Goal: Task Accomplishment & Management: Complete application form

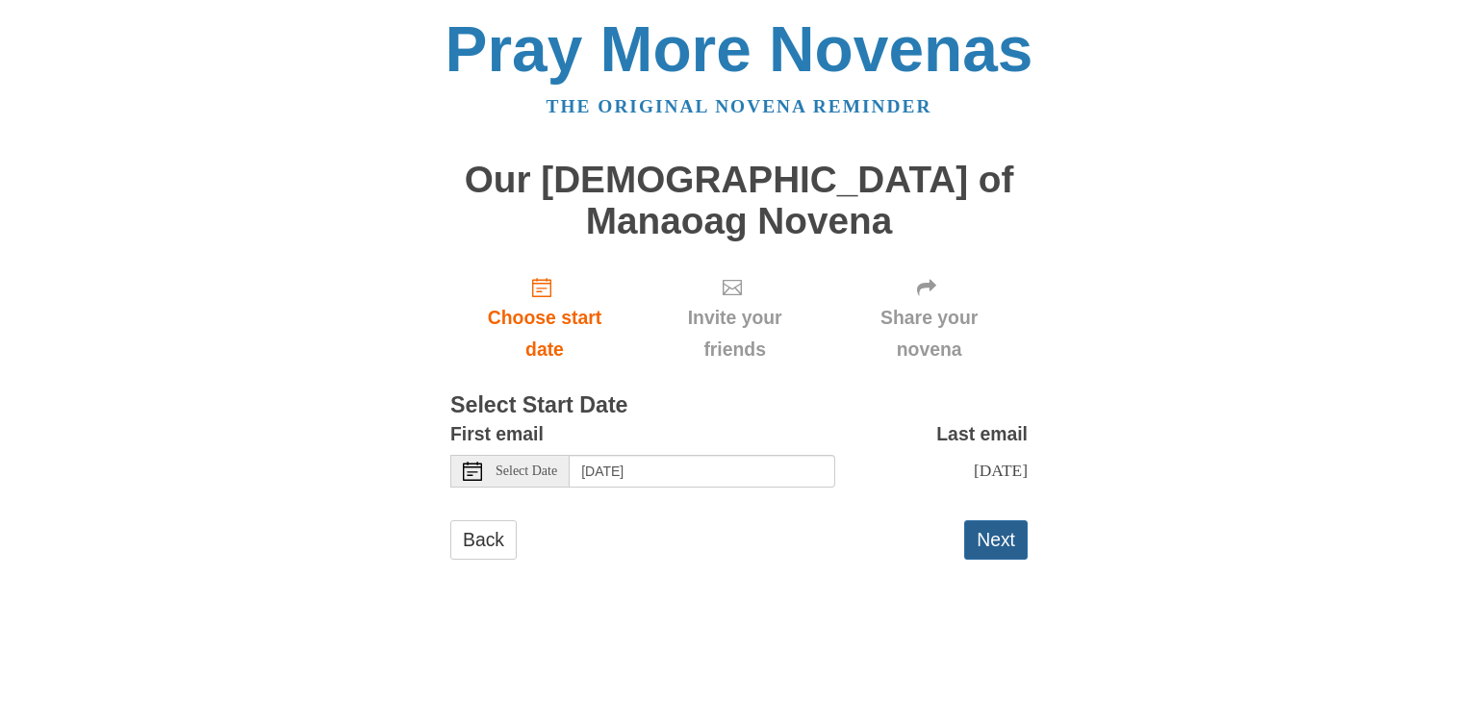
click at [989, 520] on button "Next" at bounding box center [995, 539] width 63 height 39
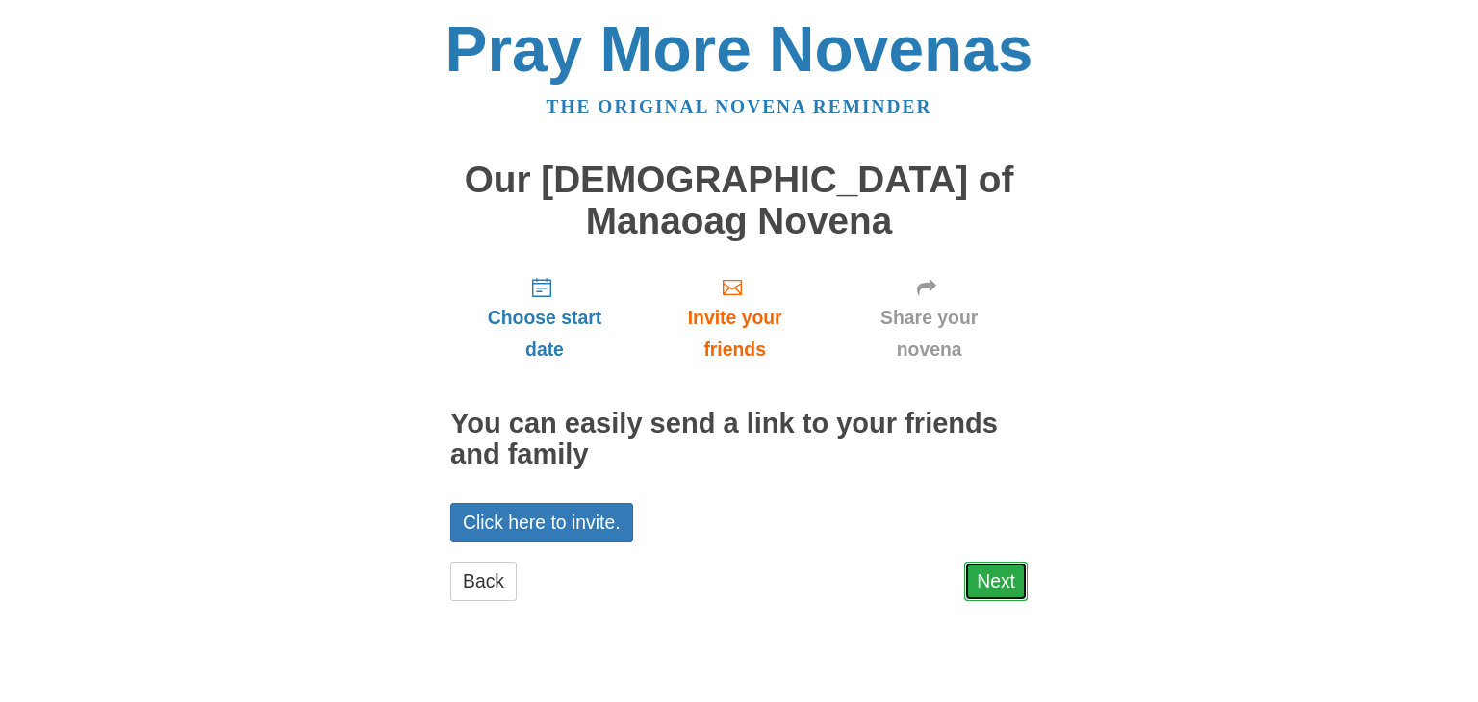
click at [989, 562] on link "Next" at bounding box center [995, 581] width 63 height 39
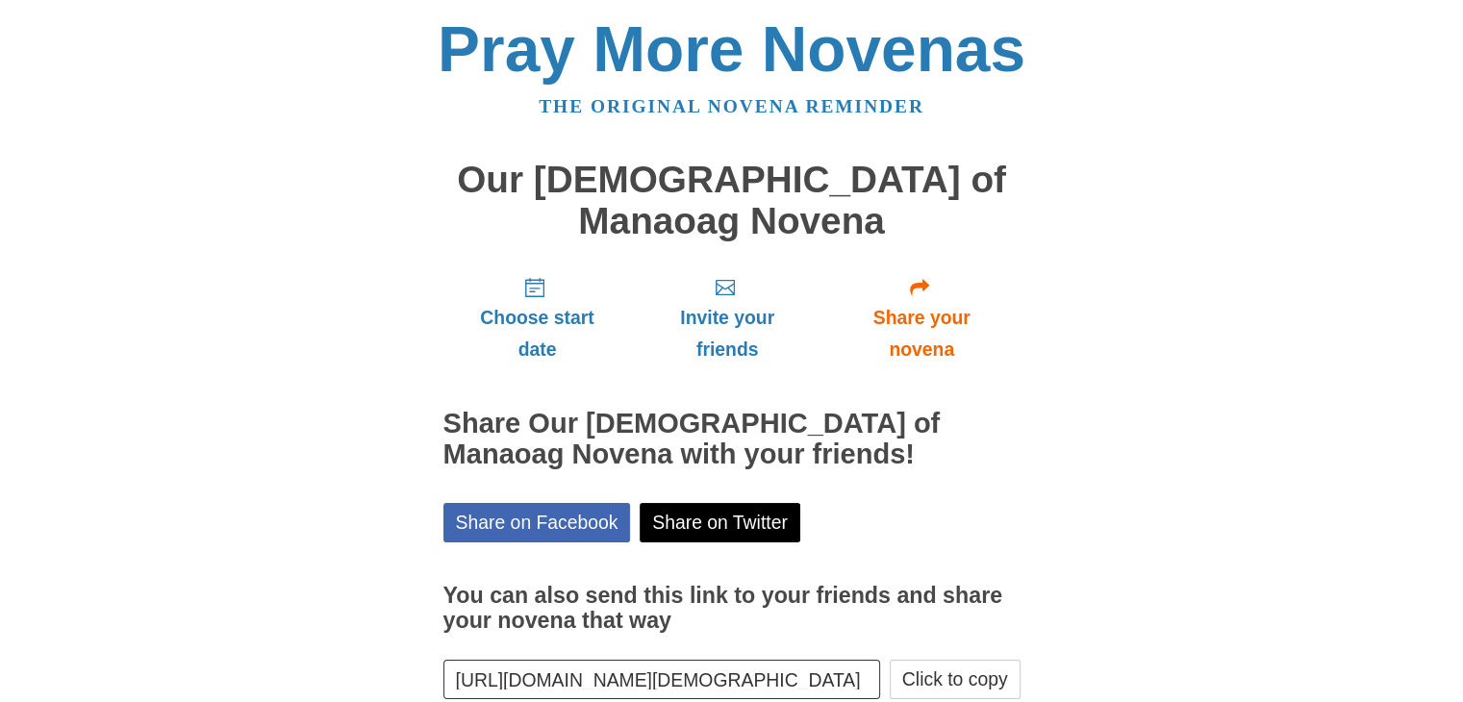
scroll to position [69, 0]
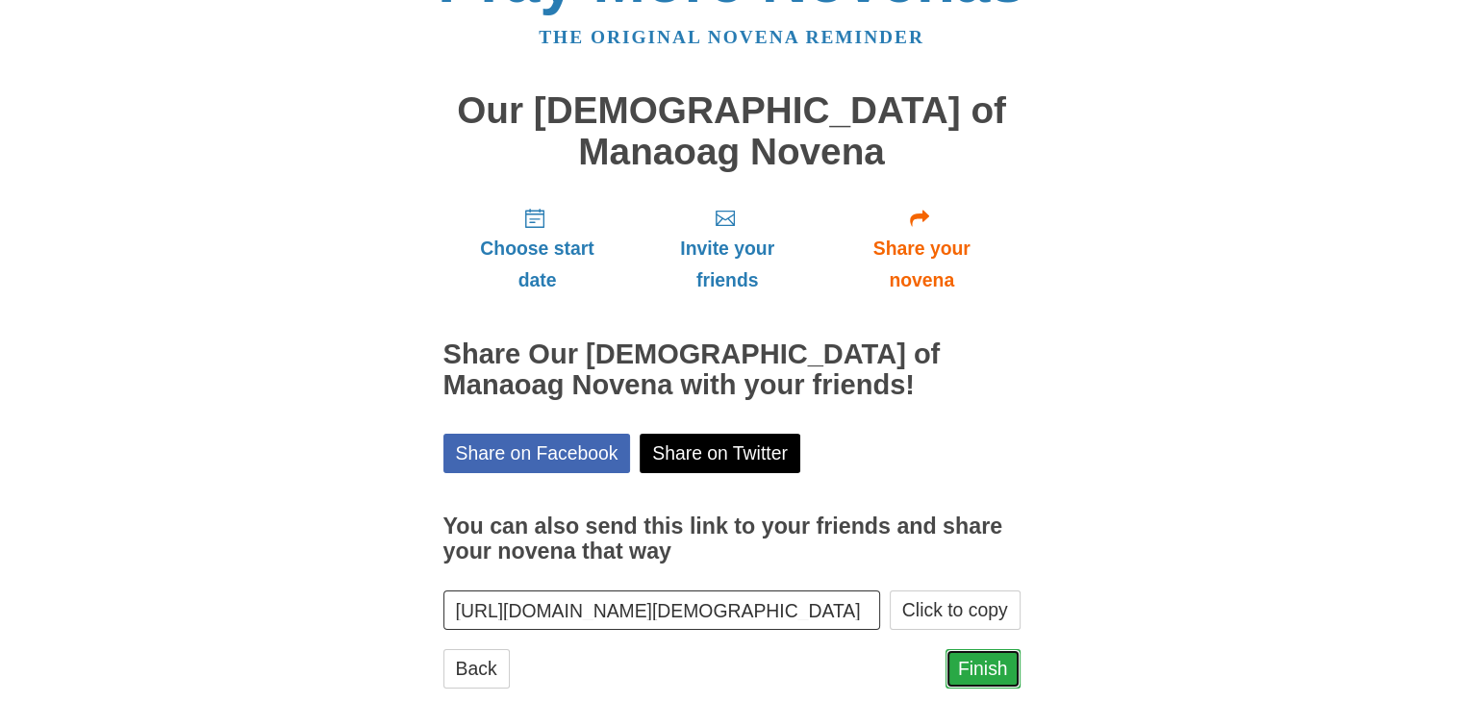
click at [971, 649] on link "Finish" at bounding box center [983, 668] width 75 height 39
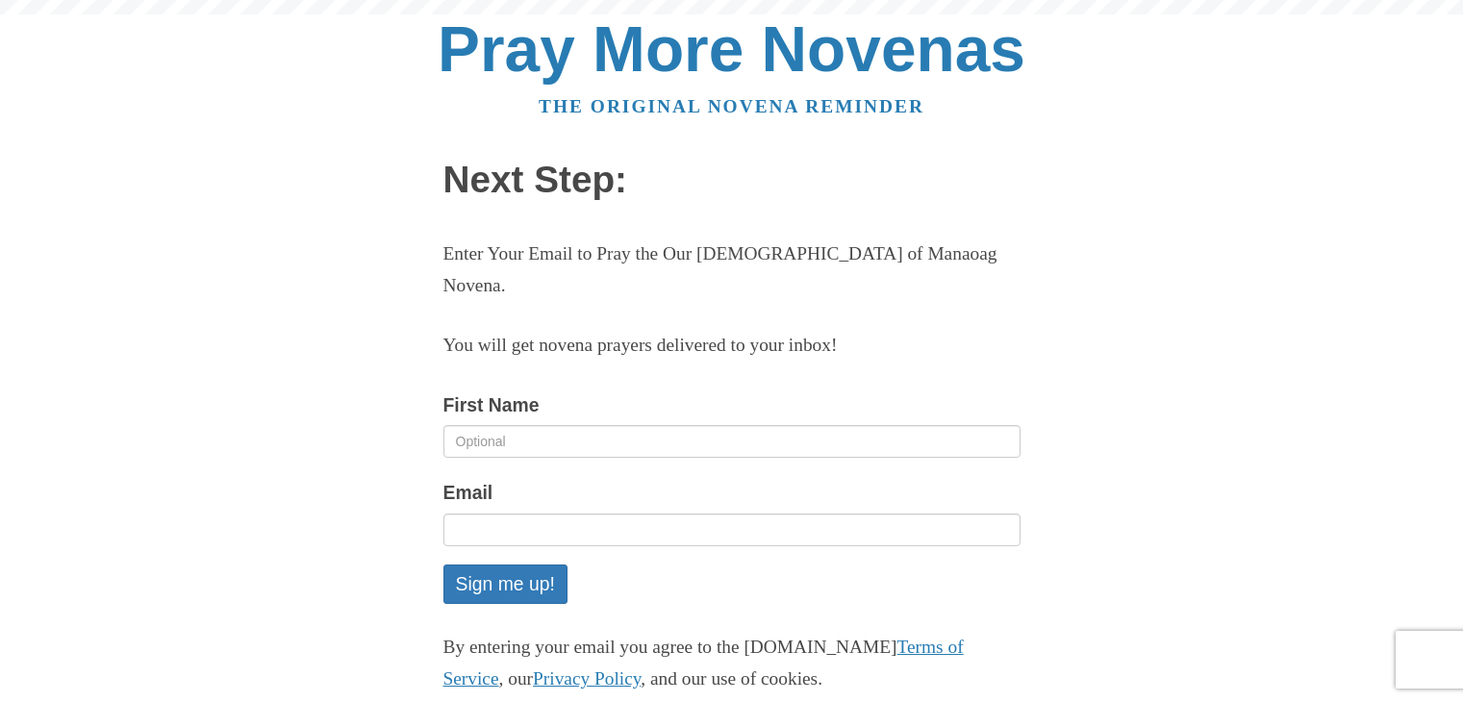
scroll to position [161, 0]
